Goal: Transaction & Acquisition: Download file/media

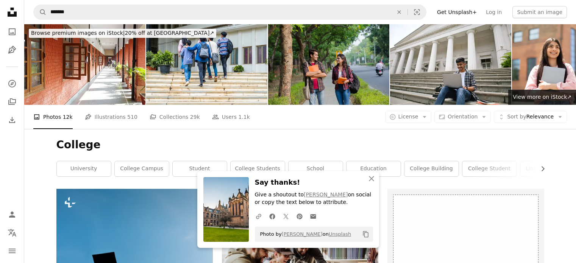
scroll to position [428, 0]
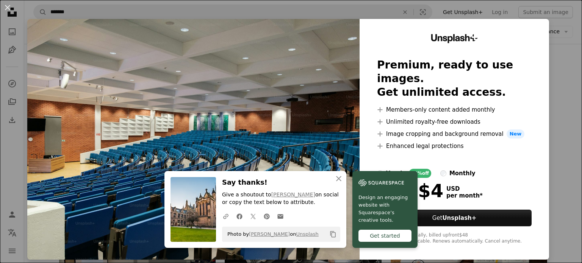
click at [330, 122] on img at bounding box center [193, 139] width 332 height 241
click at [6, 8] on button "An X shape" at bounding box center [7, 7] width 9 height 9
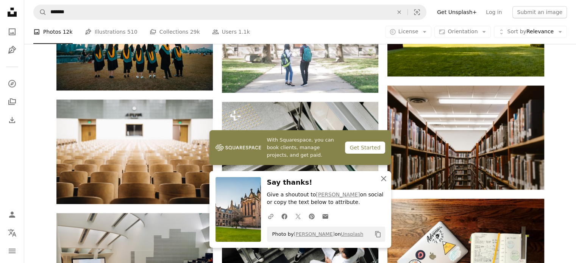
click at [385, 179] on icon "An X shape" at bounding box center [383, 178] width 9 height 9
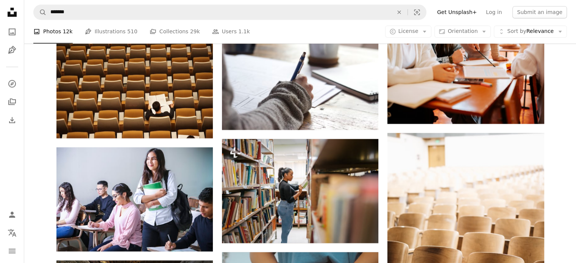
scroll to position [1082, 0]
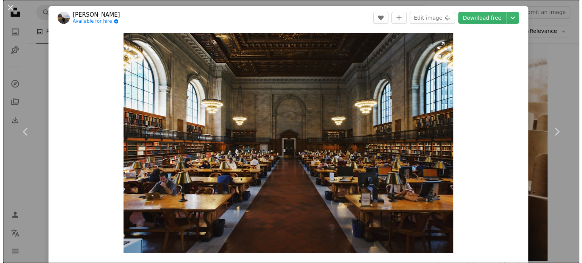
scroll to position [1180, 0]
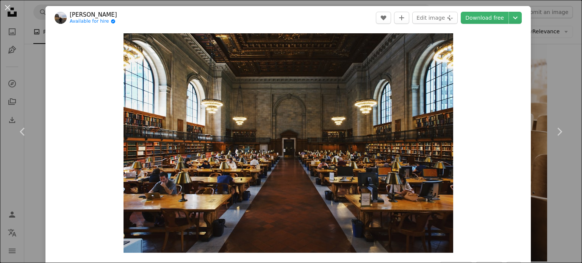
click at [576, 116] on html "Unsplash logo Unsplash Home A photo Pen Tool A compass A stack of folders Downl…" at bounding box center [291, 117] width 582 height 2595
click at [492, 20] on link "Download free" at bounding box center [485, 18] width 48 height 12
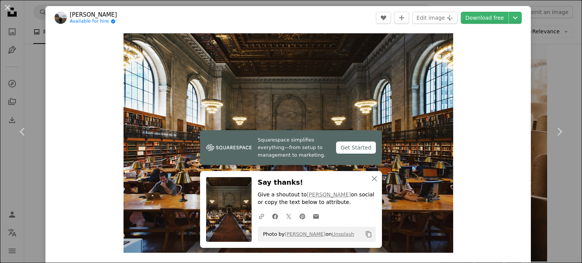
click at [576, 134] on html "Unsplash logo Unsplash Home A photo Pen Tool A compass A stack of folders Downl…" at bounding box center [291, 117] width 582 height 2595
click at [7, 7] on button "An X shape" at bounding box center [7, 7] width 9 height 9
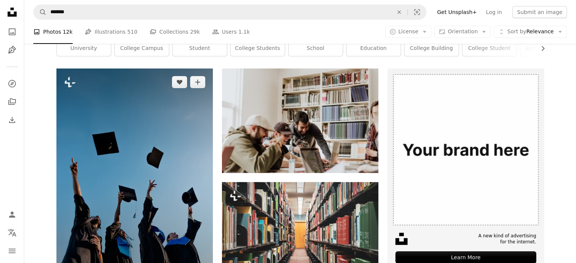
scroll to position [120, 0]
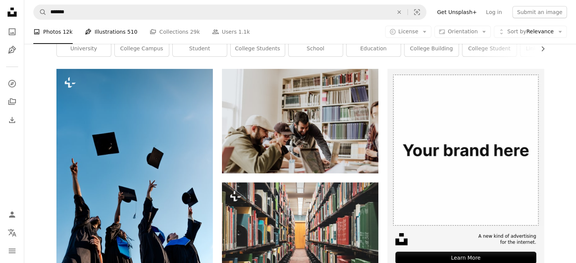
click at [111, 34] on link "Pen Tool Illustrations 510" at bounding box center [111, 32] width 53 height 24
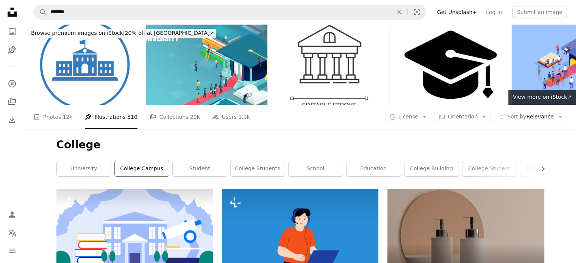
click at [143, 161] on link "college campus" at bounding box center [142, 168] width 54 height 15
